Goal: Task Accomplishment & Management: Complete application form

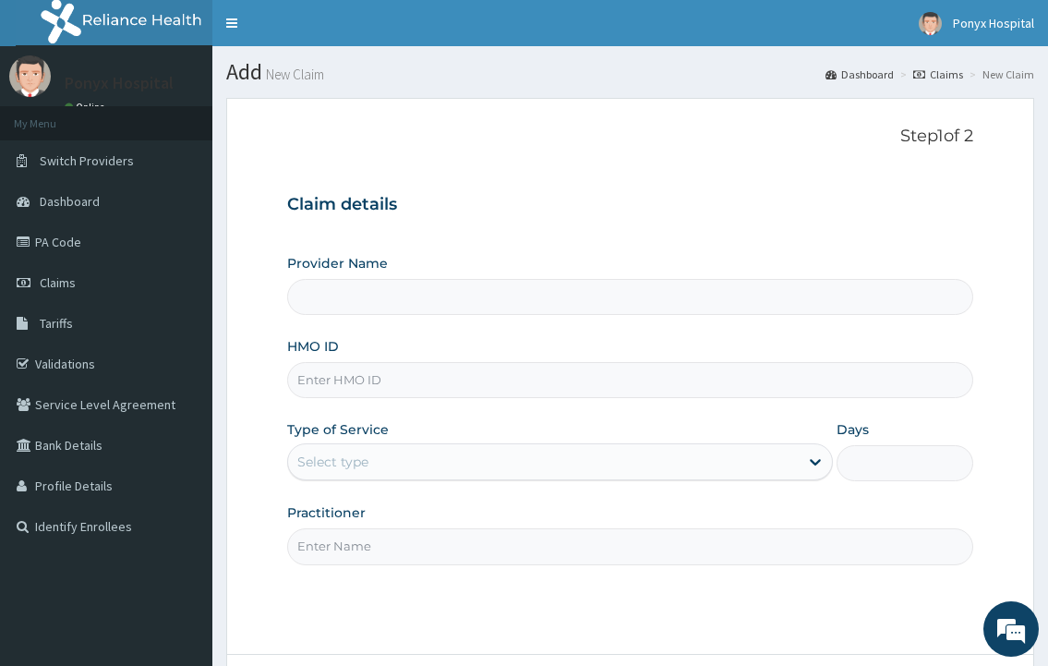
type input "Ponyx Hospital"
click at [412, 364] on input "HMO ID" at bounding box center [629, 380] width 685 height 36
type input "dry/10060/a"
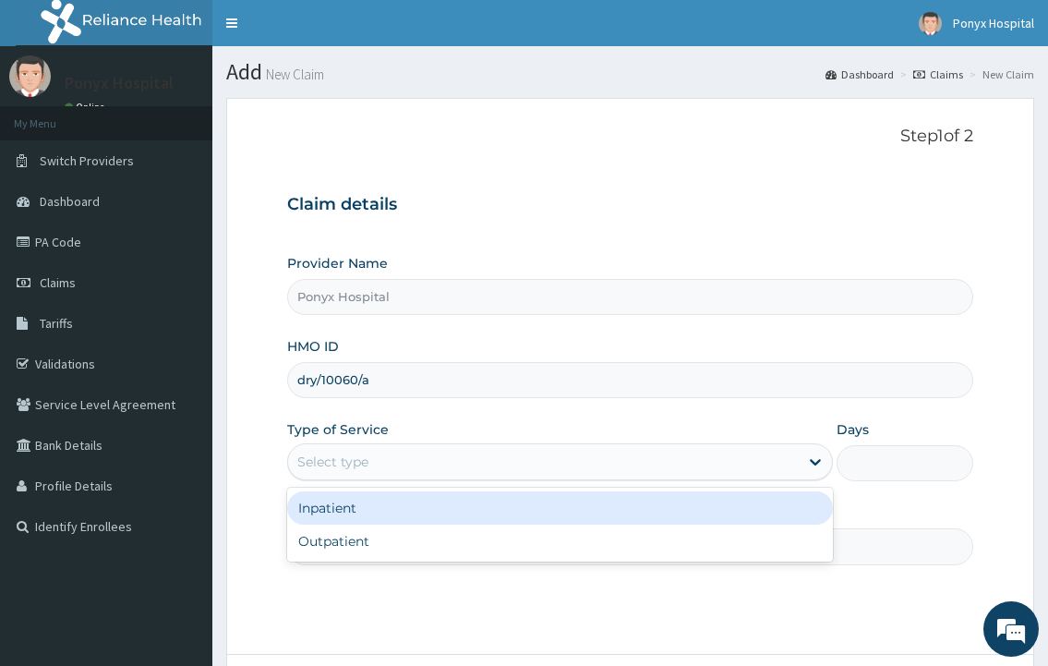
drag, startPoint x: 579, startPoint y: 450, endPoint x: 568, endPoint y: 461, distance: 15.7
click at [579, 450] on div "Select type" at bounding box center [543, 462] width 510 height 30
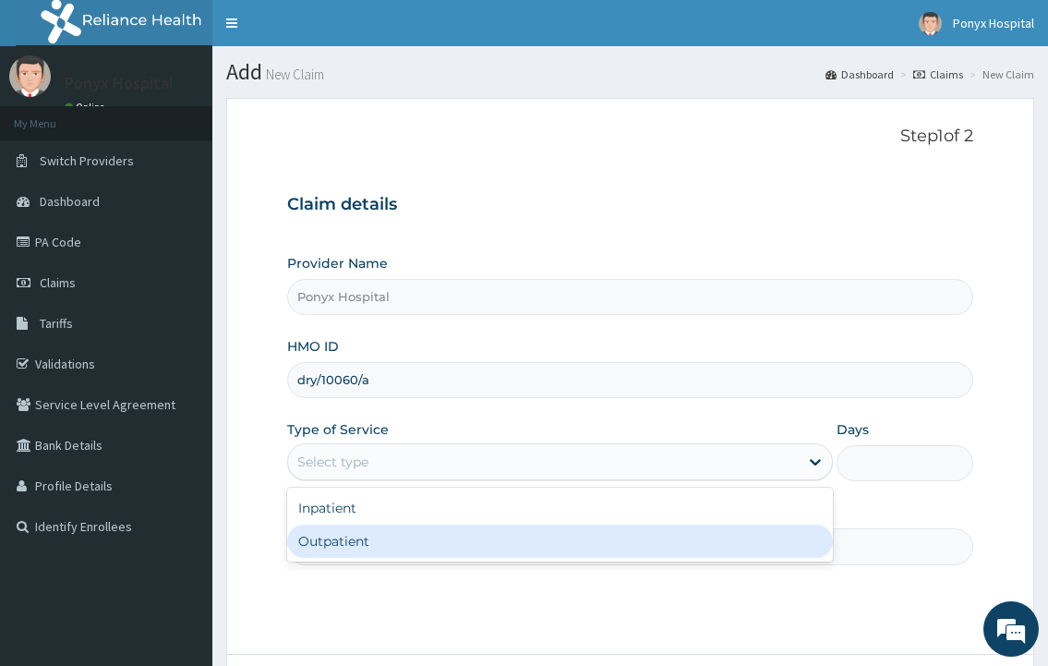
click at [455, 544] on div "Outpatient" at bounding box center [559, 540] width 545 height 33
type input "1"
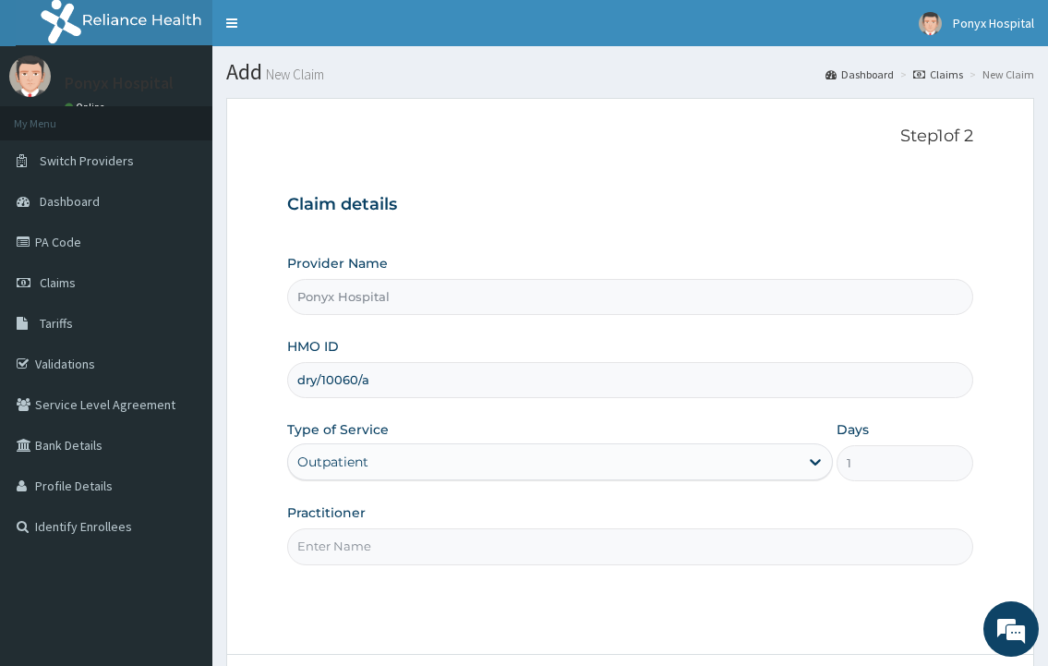
scroll to position [154, 0]
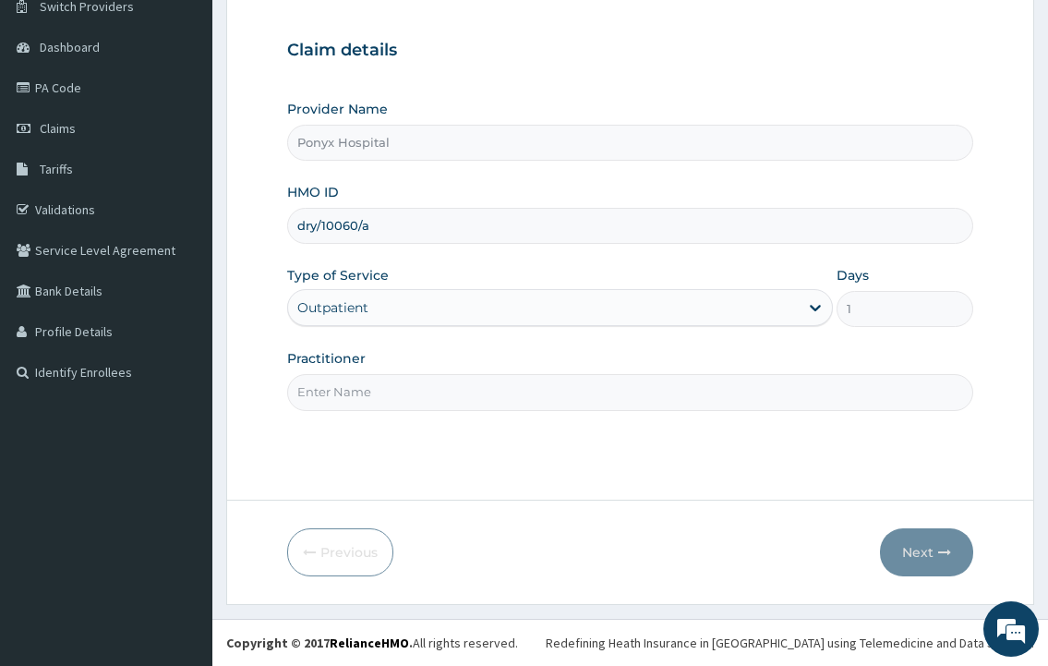
click at [393, 387] on input "Practitioner" at bounding box center [629, 392] width 685 height 36
type input "Dr. Nwidoh E."
click at [896, 538] on button "Next" at bounding box center [926, 552] width 93 height 48
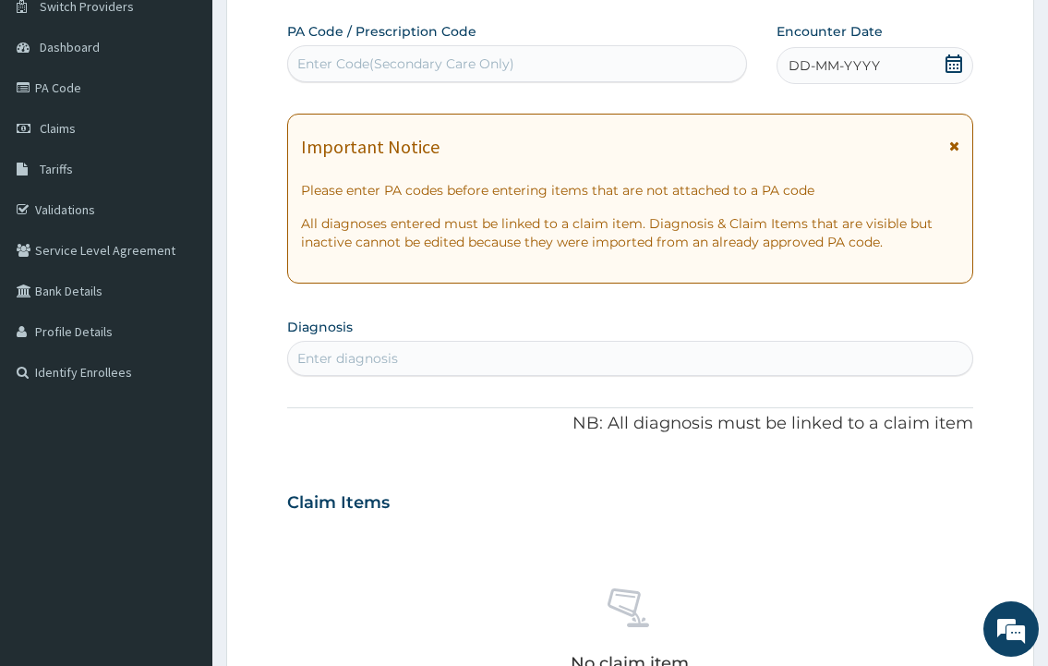
click at [416, 66] on div "Enter Code(Secondary Care Only)" at bounding box center [405, 63] width 217 height 18
type input "PA/5A80E8"
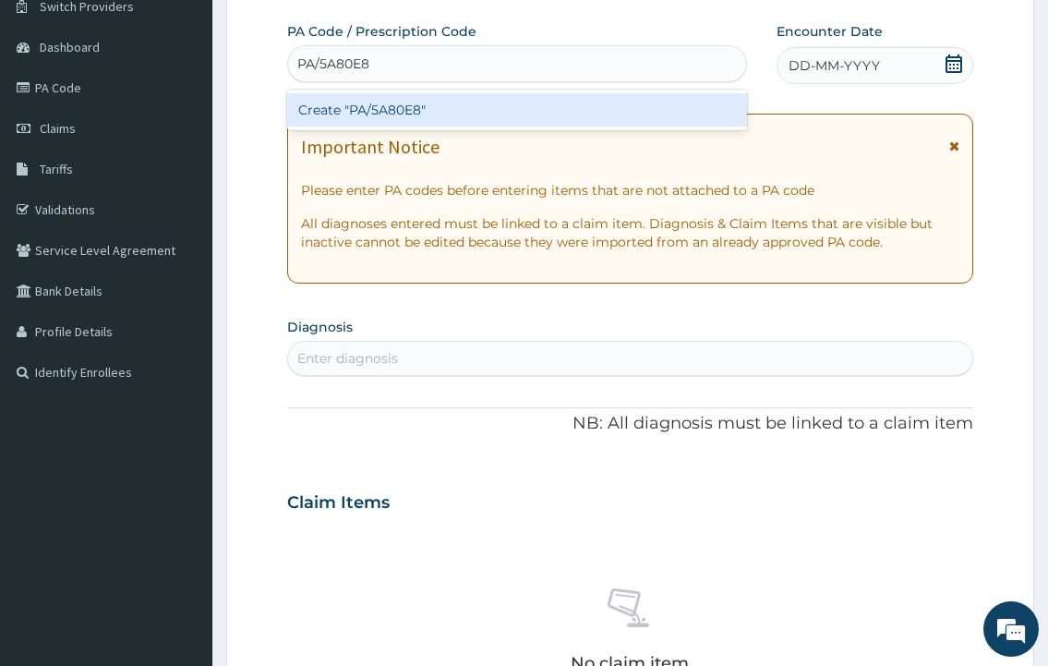
click at [396, 110] on div "Create "PA/5A80E8"" at bounding box center [516, 109] width 459 height 33
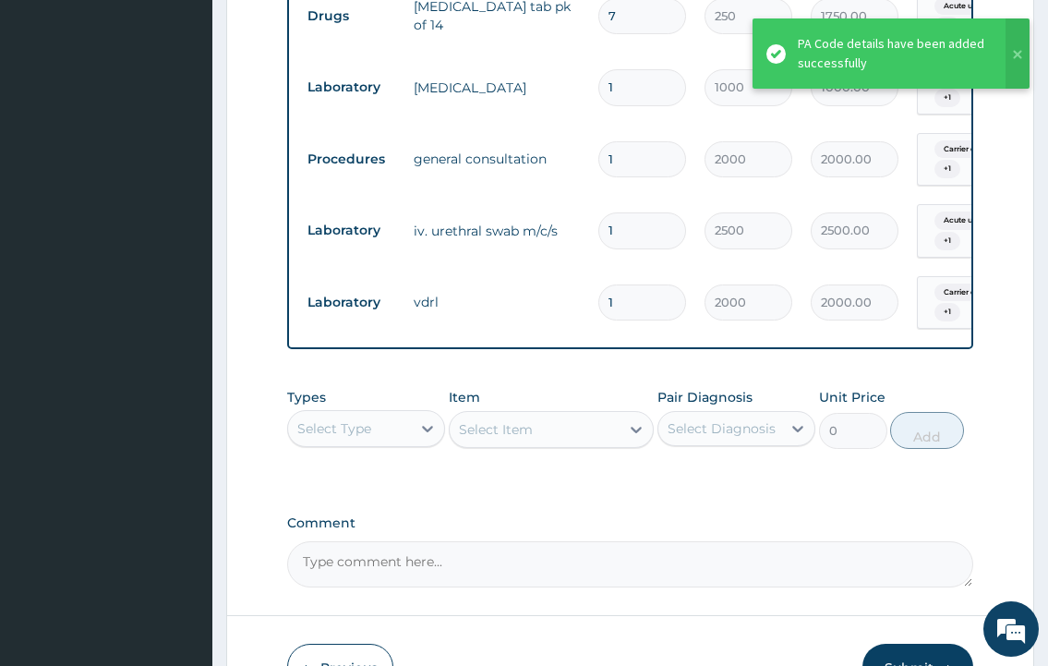
scroll to position [1030, 0]
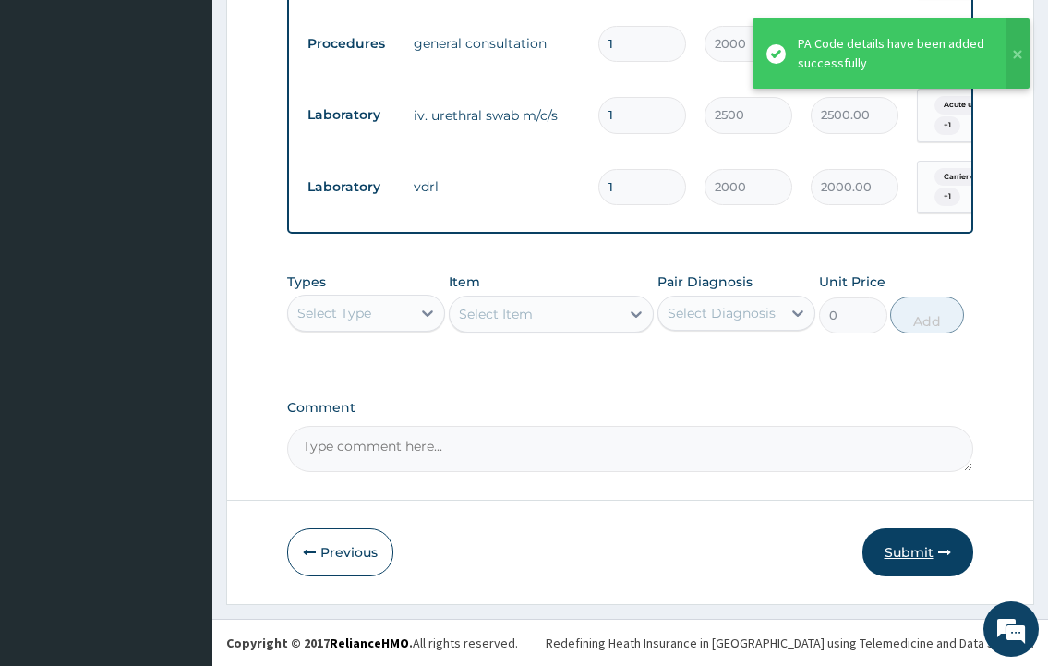
click at [902, 539] on button "Submit" at bounding box center [917, 552] width 111 height 48
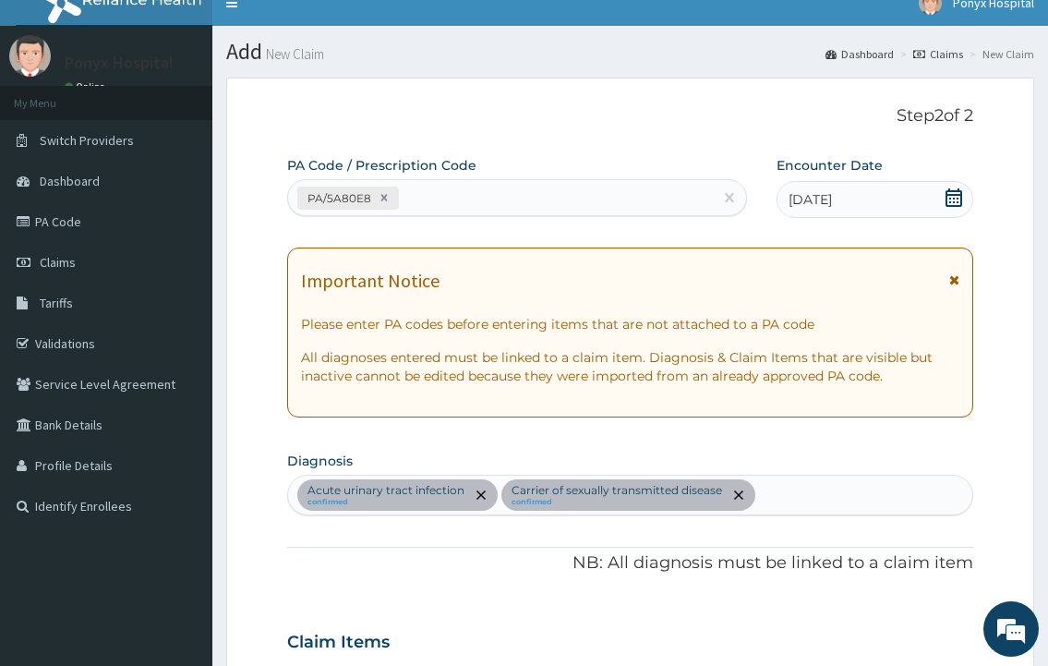
scroll to position [0, 0]
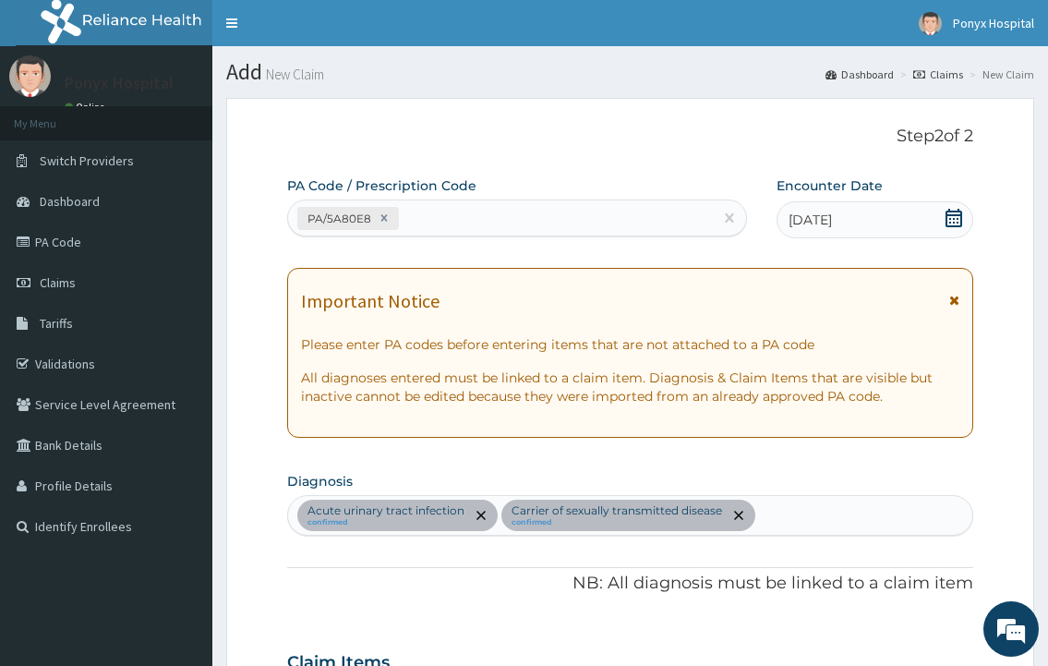
click at [815, 223] on span "20-08-2025" at bounding box center [809, 220] width 43 height 18
click at [379, 220] on icon at bounding box center [384, 217] width 13 height 13
click at [379, 220] on div "Enter Code(Secondary Care Only)" at bounding box center [405, 218] width 217 height 18
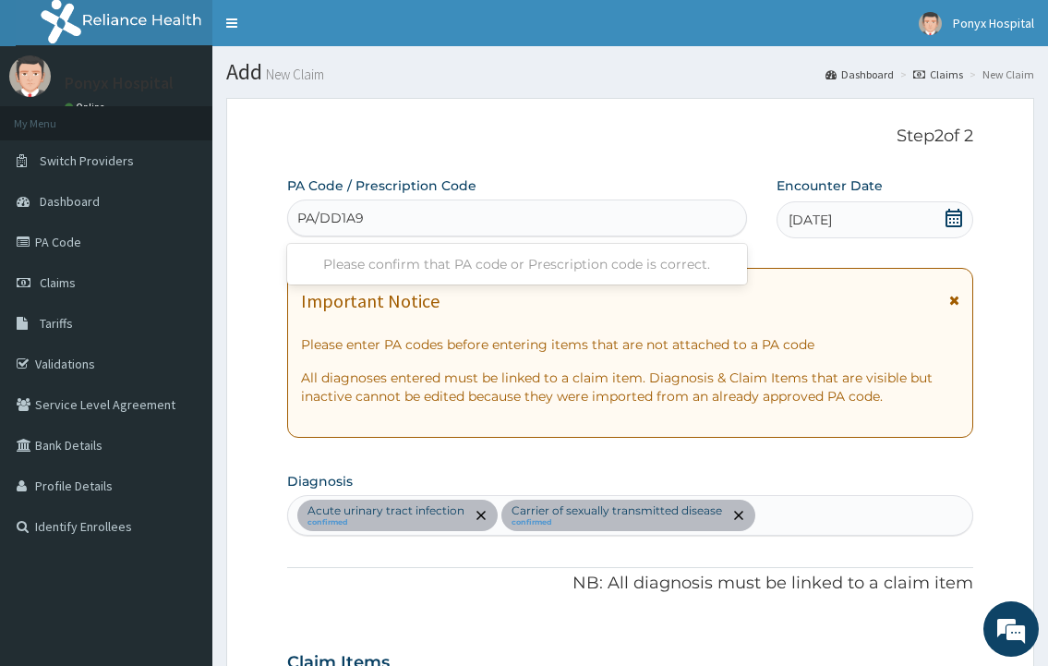
type input "PA/DD1A98"
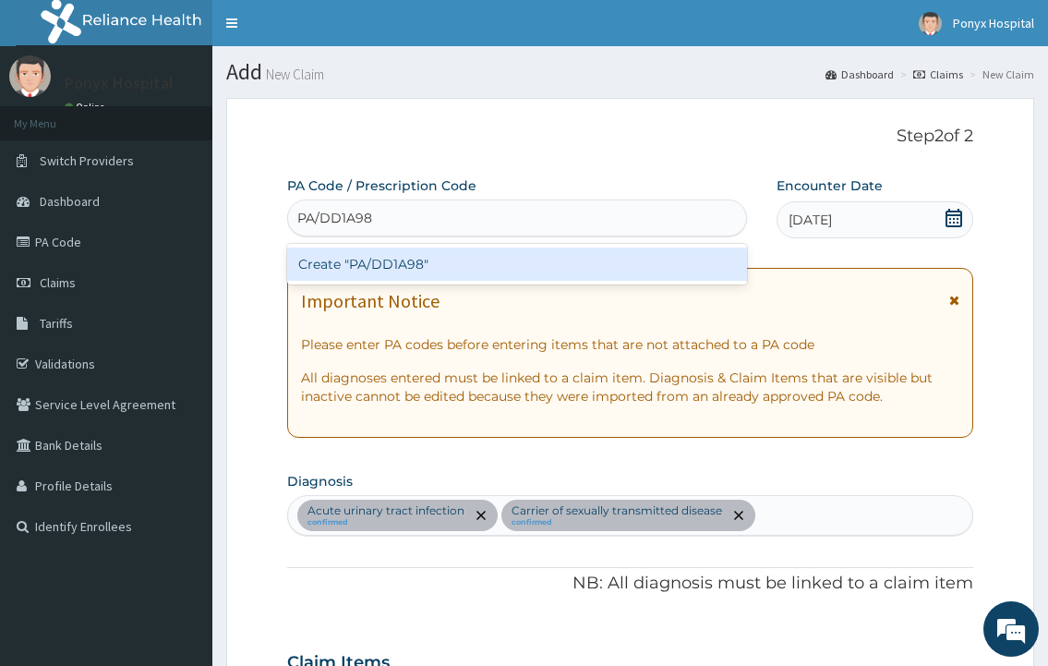
click at [512, 274] on div "Create "PA/DD1A98"" at bounding box center [516, 263] width 459 height 33
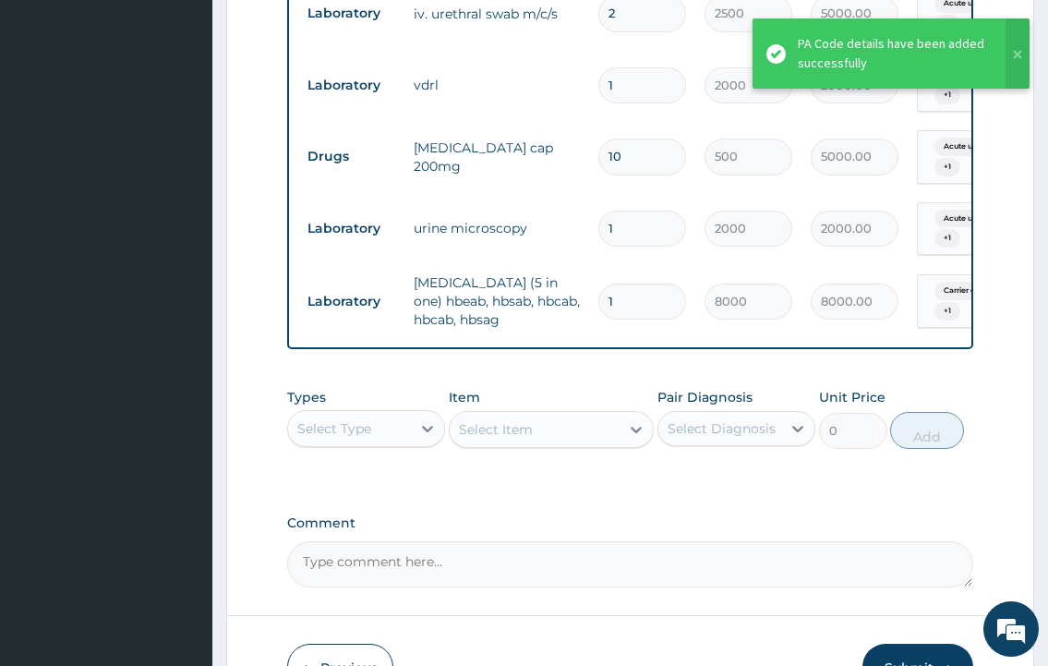
scroll to position [1247, 0]
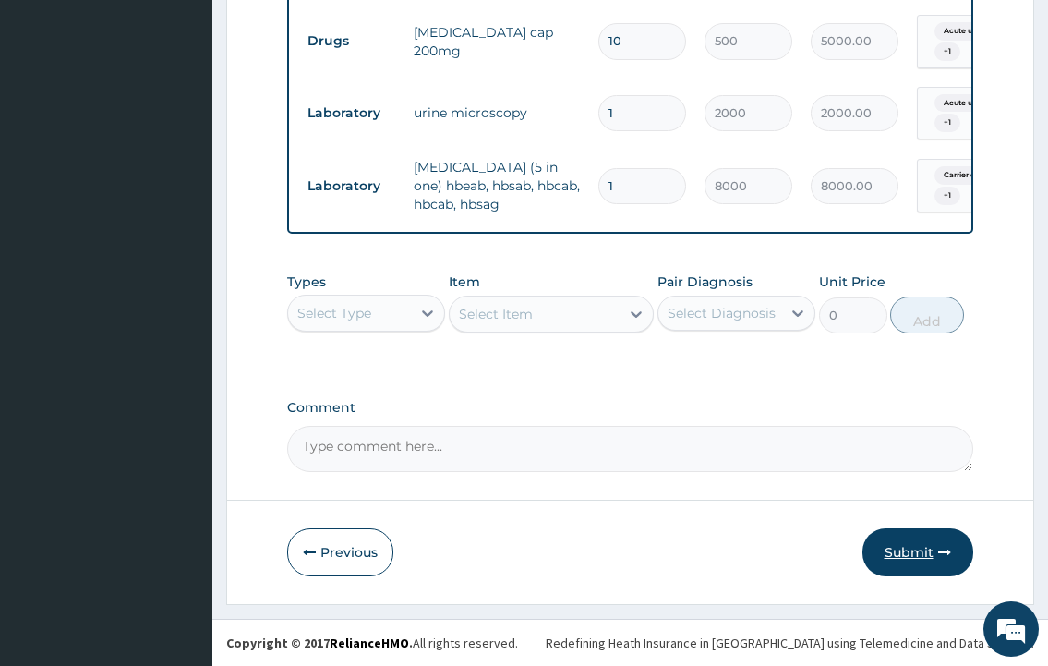
click at [905, 549] on button "Submit" at bounding box center [917, 552] width 111 height 48
